Goal: Task Accomplishment & Management: Manage account settings

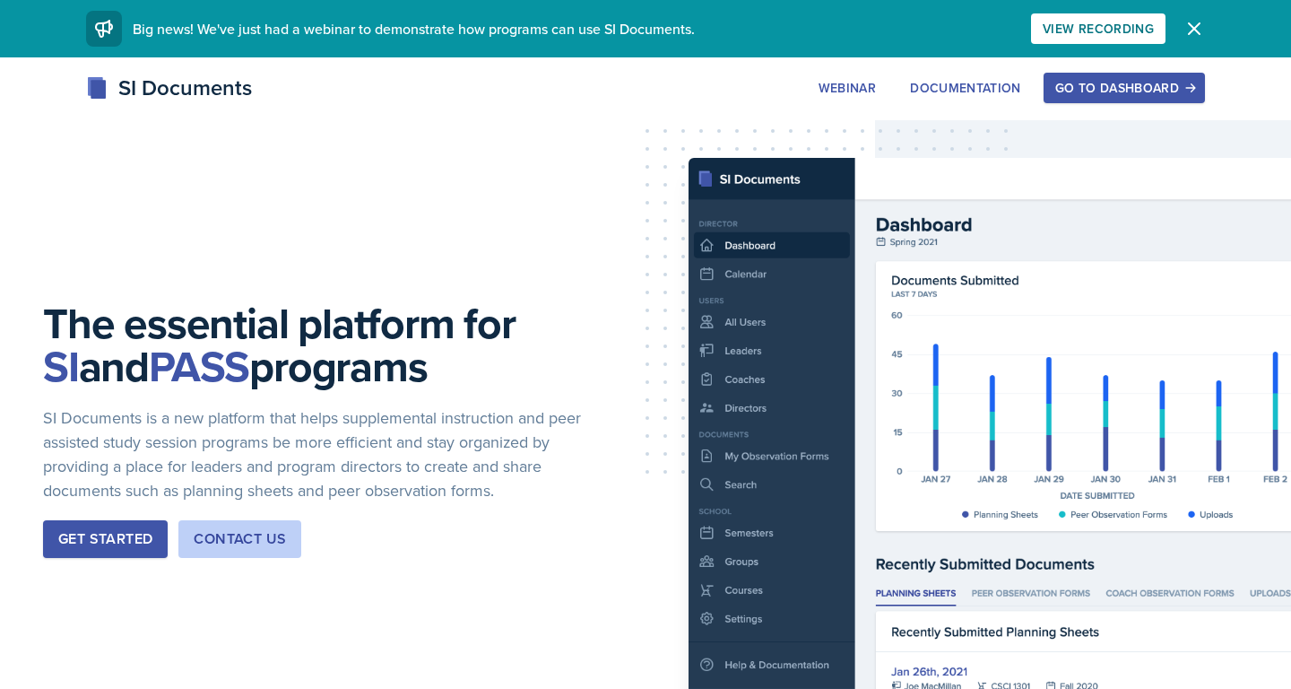
click at [1123, 81] on div "Go to Dashboard" at bounding box center [1124, 88] width 138 height 14
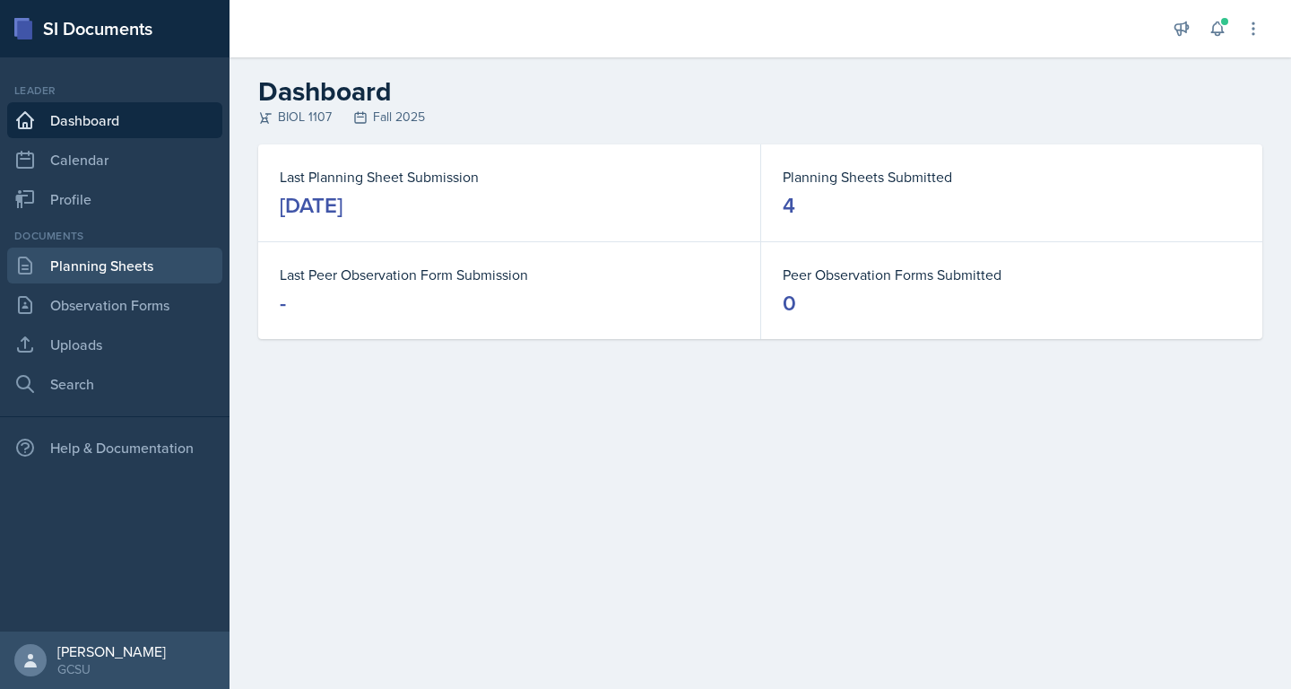
click at [146, 274] on link "Planning Sheets" at bounding box center [114, 265] width 215 height 36
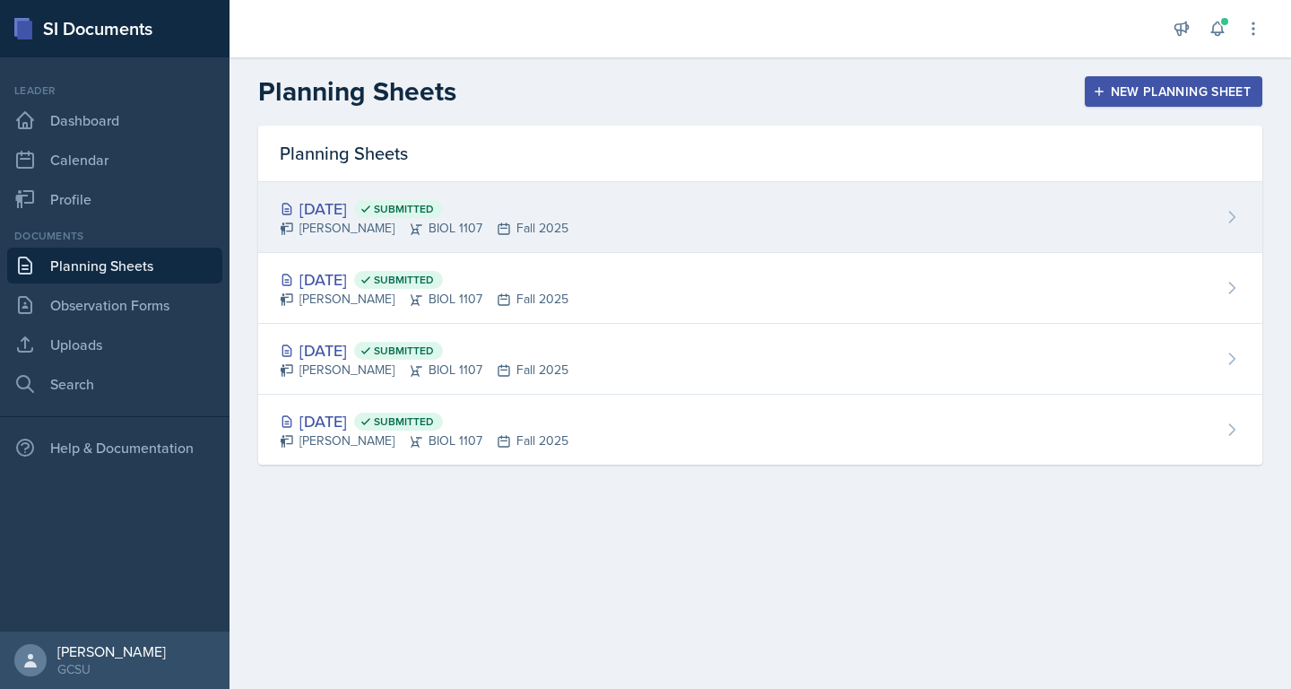
click at [361, 217] on div "[DATE] Submitted" at bounding box center [424, 208] width 289 height 24
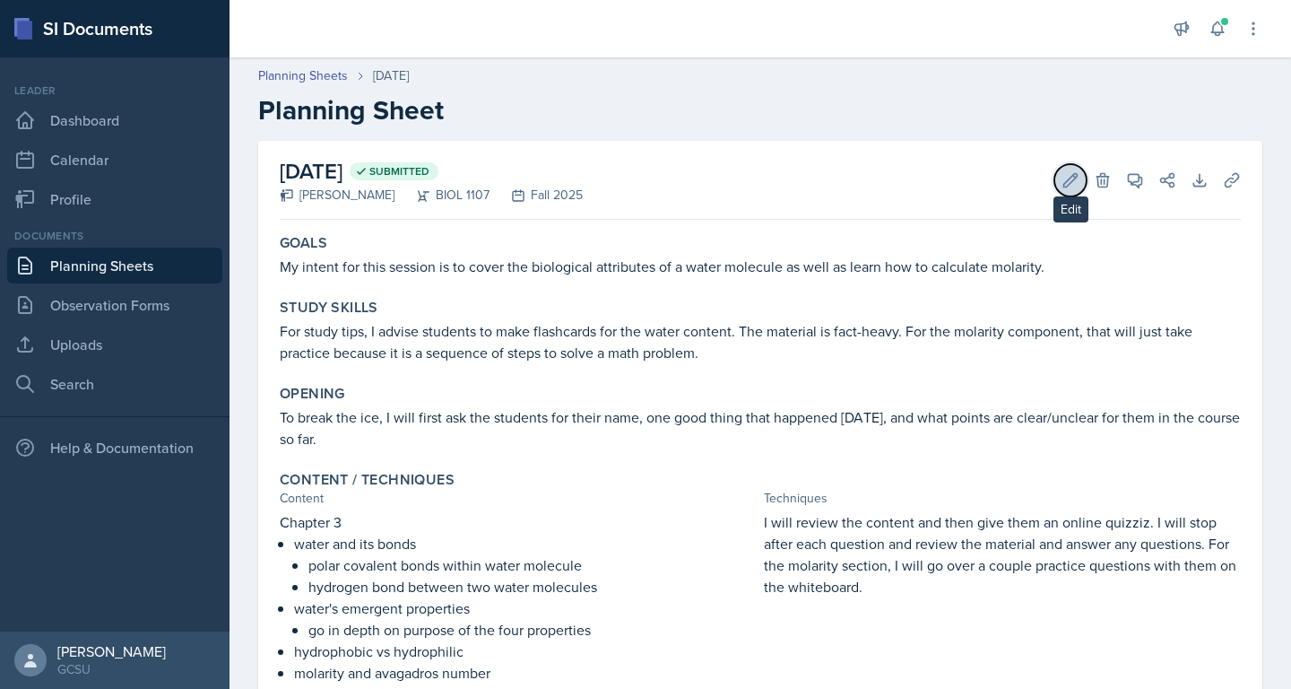
click at [1065, 186] on icon at bounding box center [1070, 179] width 13 height 13
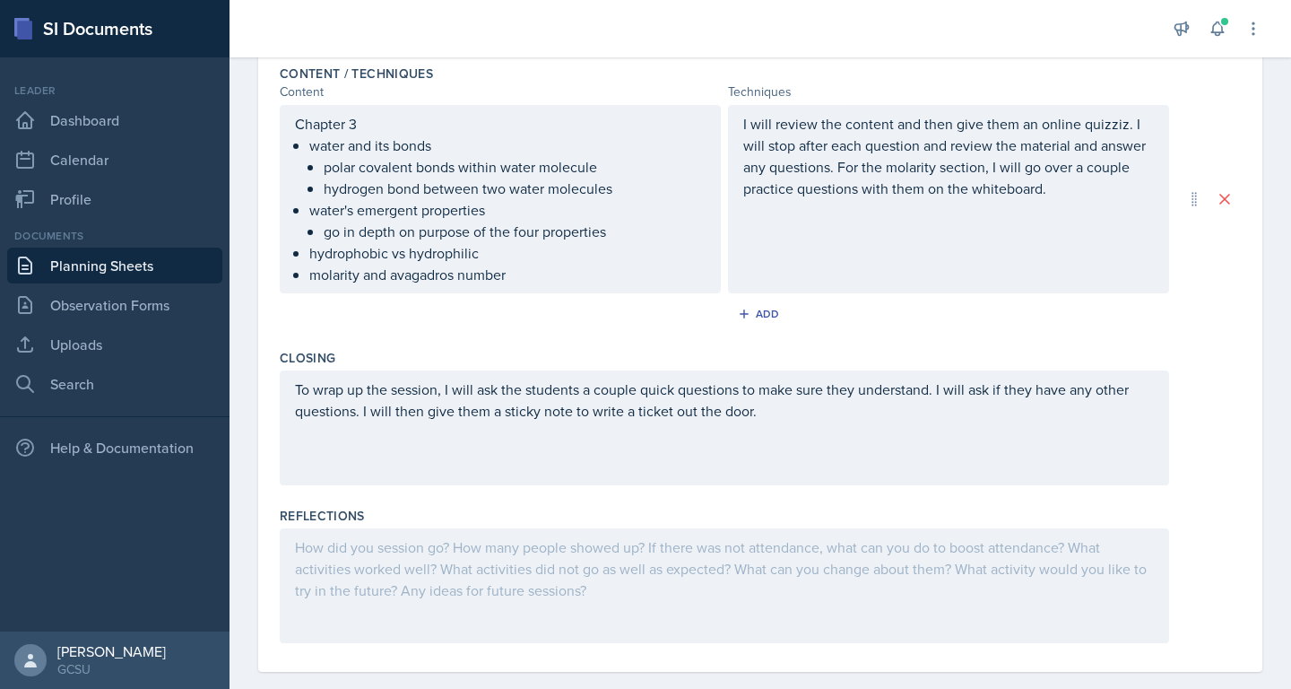
click at [533, 581] on div at bounding box center [724, 585] width 889 height 115
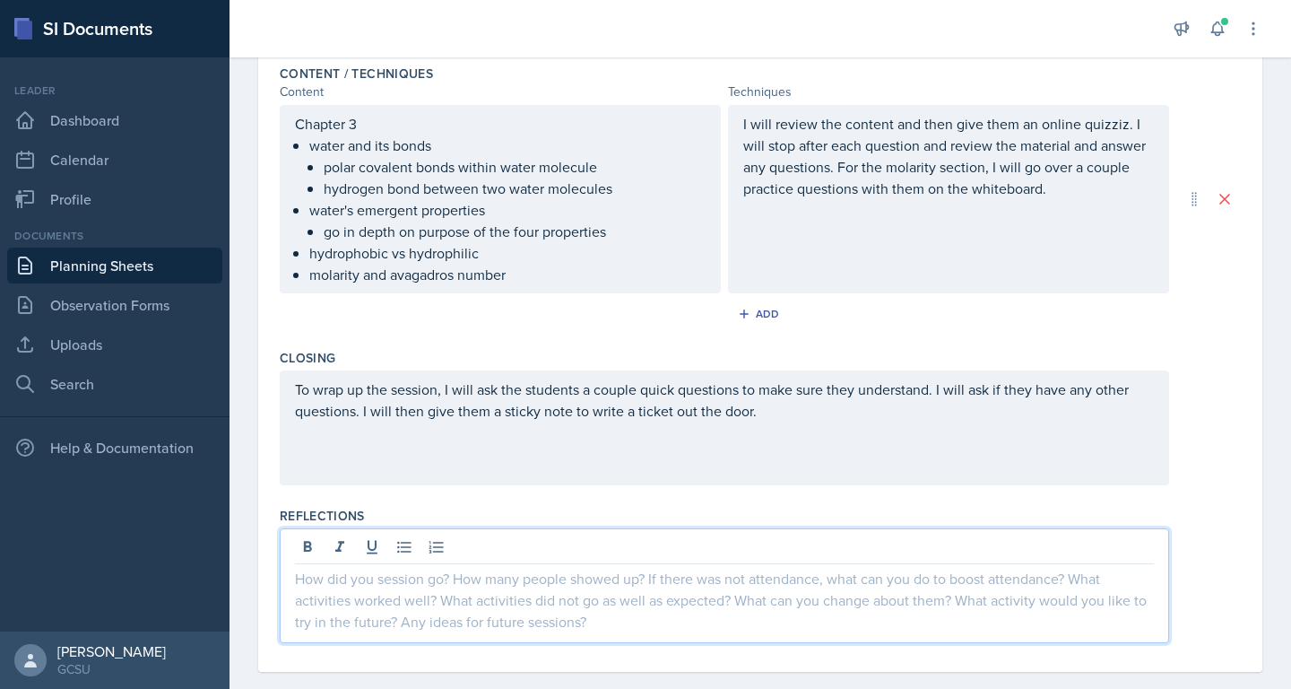
scroll to position [602, 0]
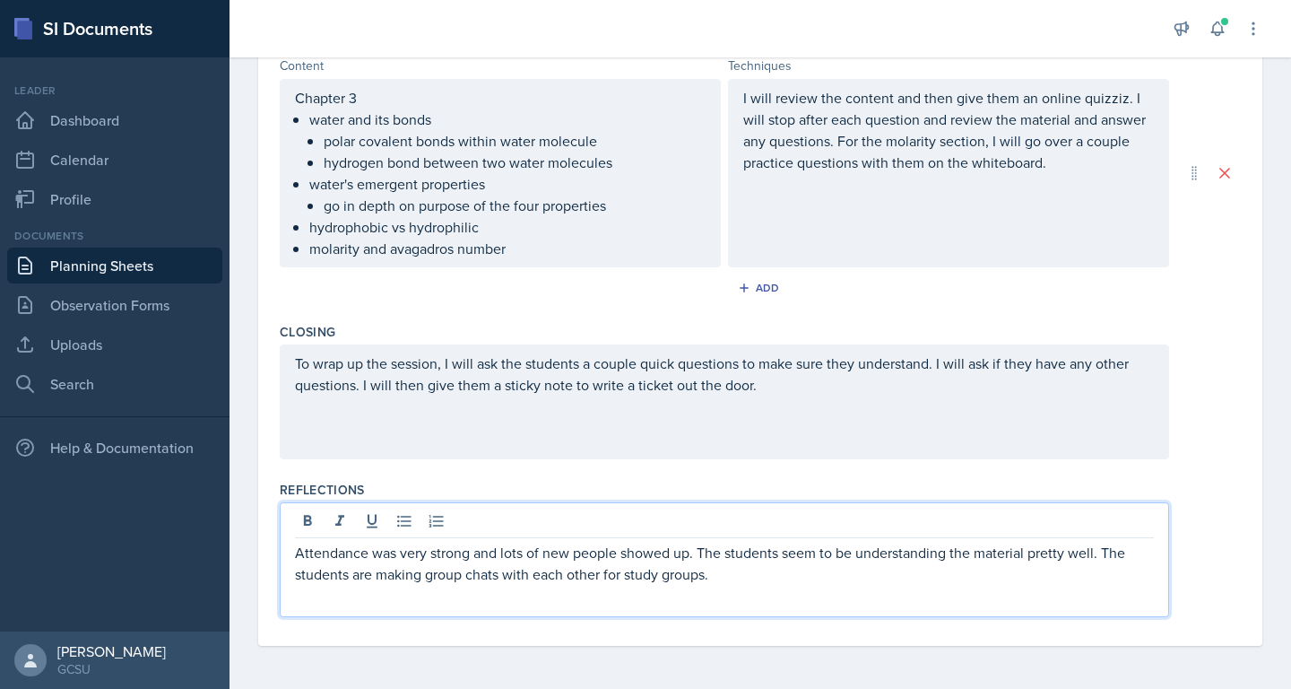
click at [1021, 475] on div "Reflections Attendance was very strong and lots of new people showed up. The st…" at bounding box center [760, 552] width 961 height 158
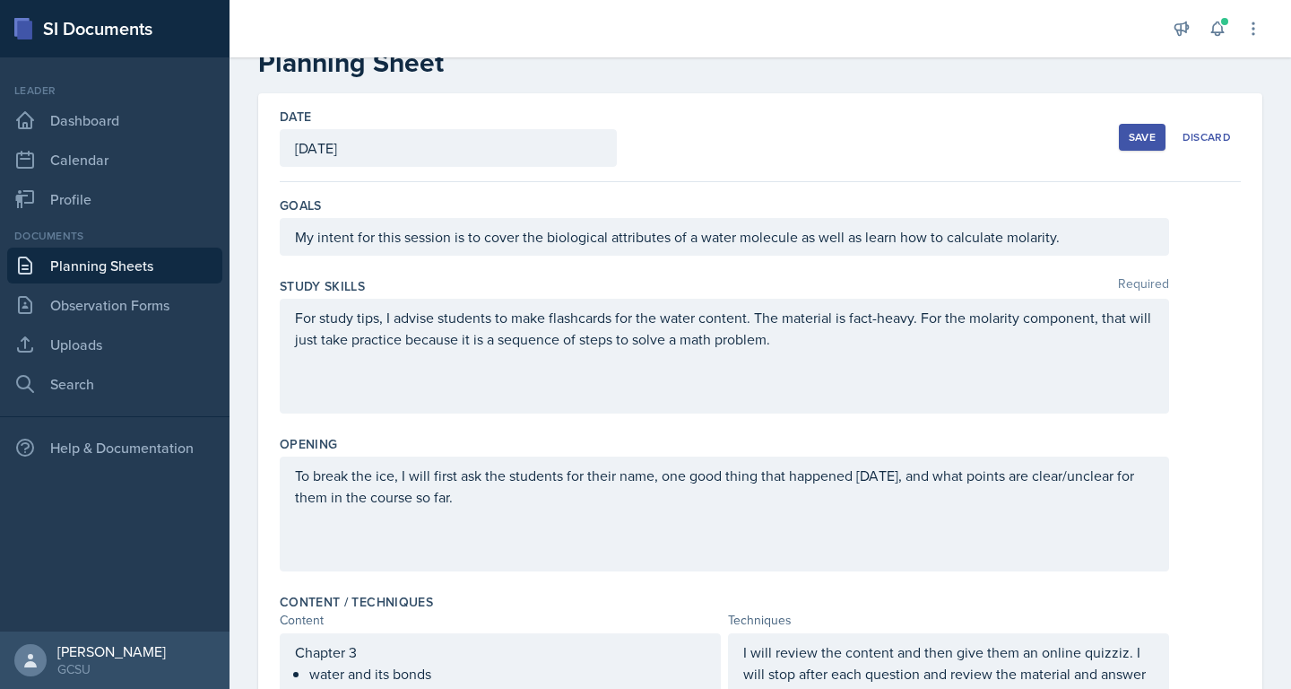
scroll to position [0, 0]
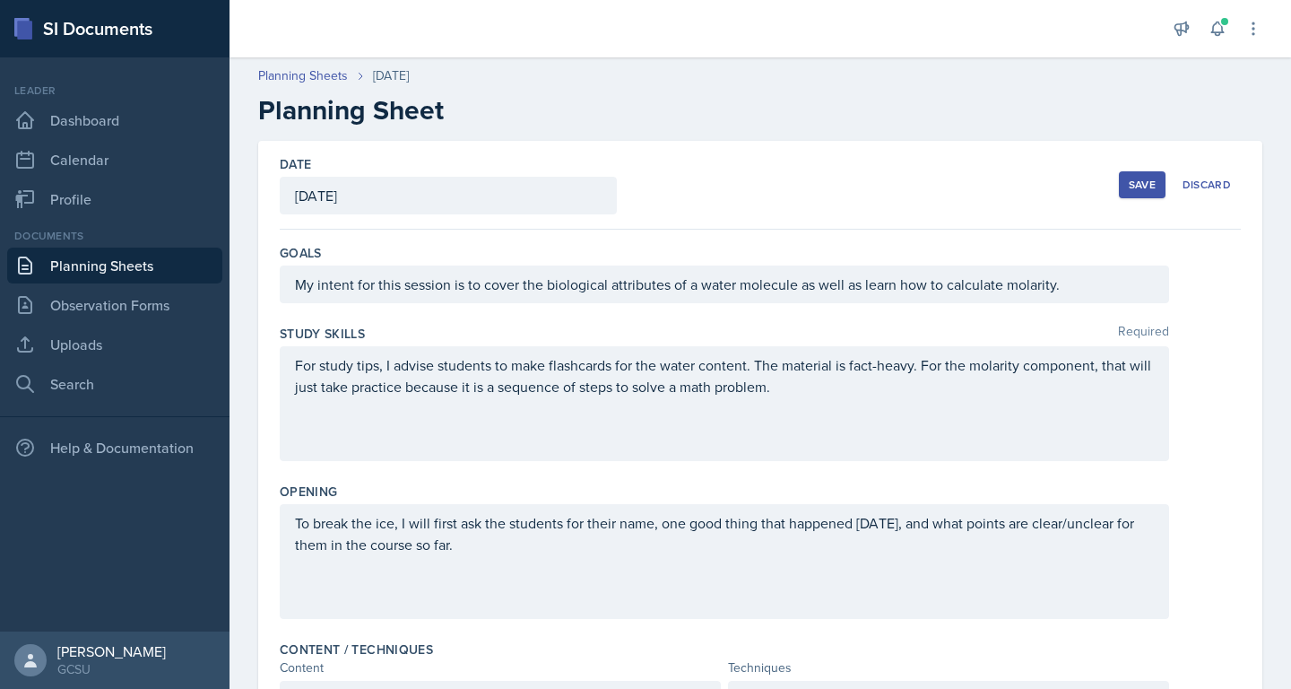
click at [1150, 186] on div "Save" at bounding box center [1142, 185] width 27 height 14
